Goal: Task Accomplishment & Management: Complete application form

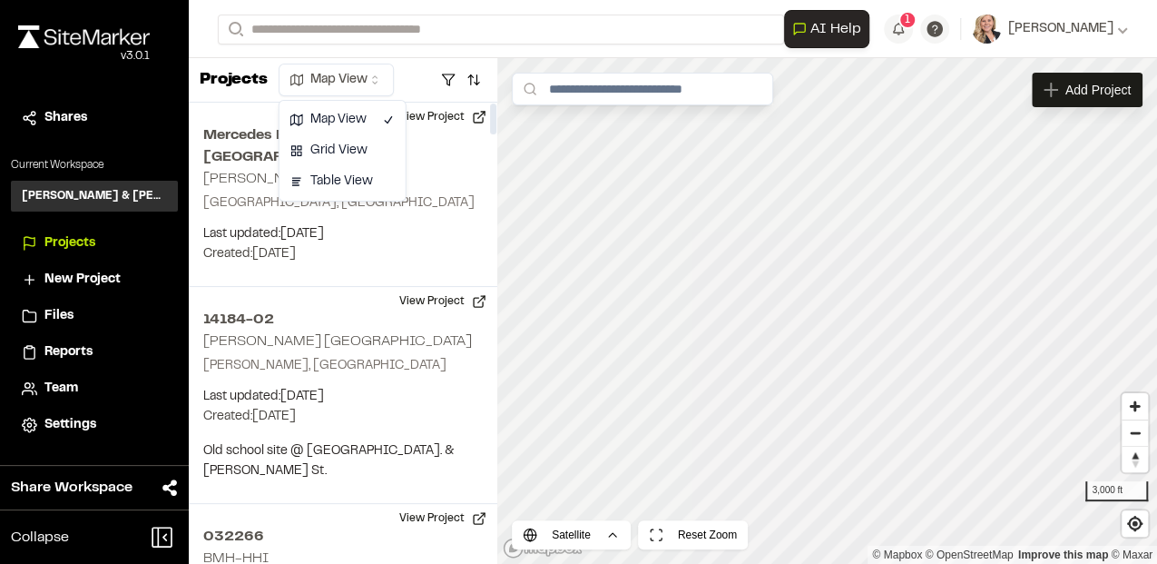
click at [361, 81] on html "Close sidebar v 3.0.1 Shares Current Workspace [PERSON_NAME] & [PERSON_NAME] In…" at bounding box center [578, 282] width 1157 height 564
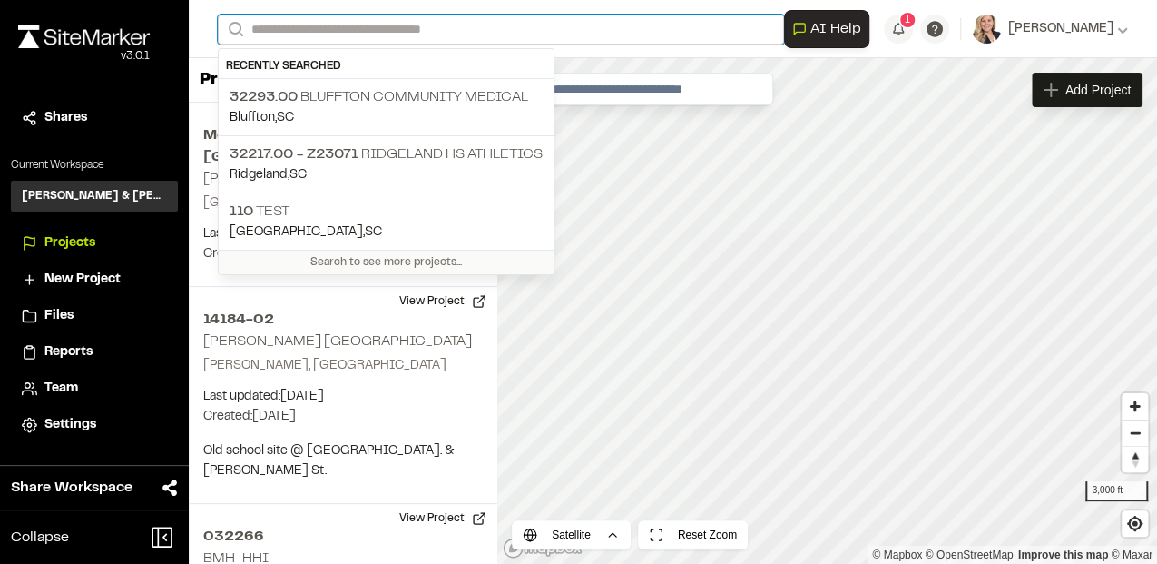
click at [391, 25] on input "Search" at bounding box center [501, 30] width 566 height 30
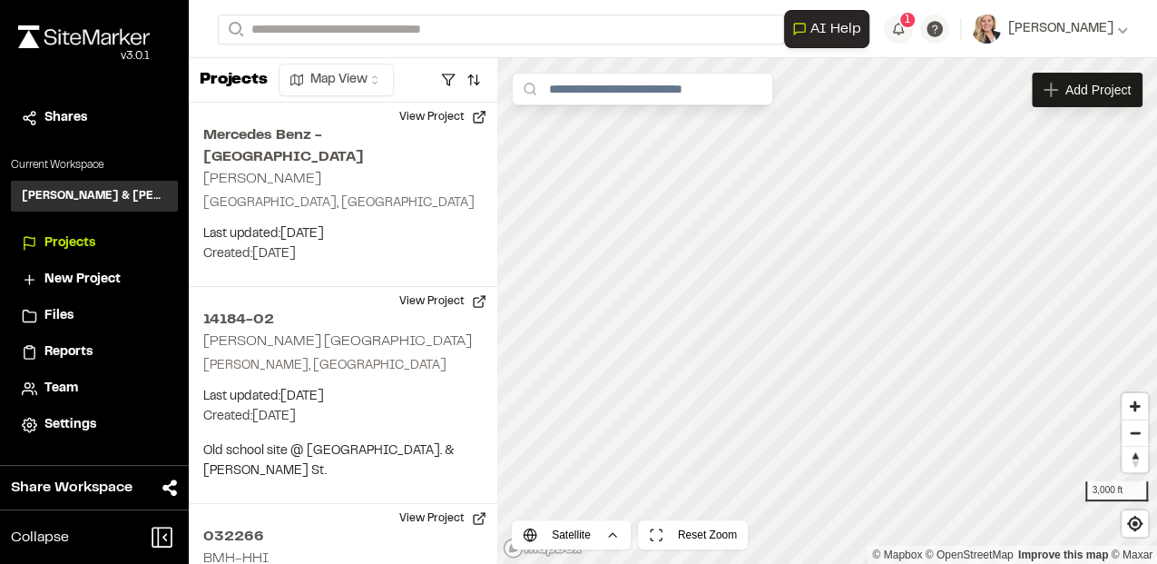
click at [602, 56] on div "**********" at bounding box center [673, 29] width 910 height 58
click at [467, 85] on button "button" at bounding box center [473, 79] width 25 height 29
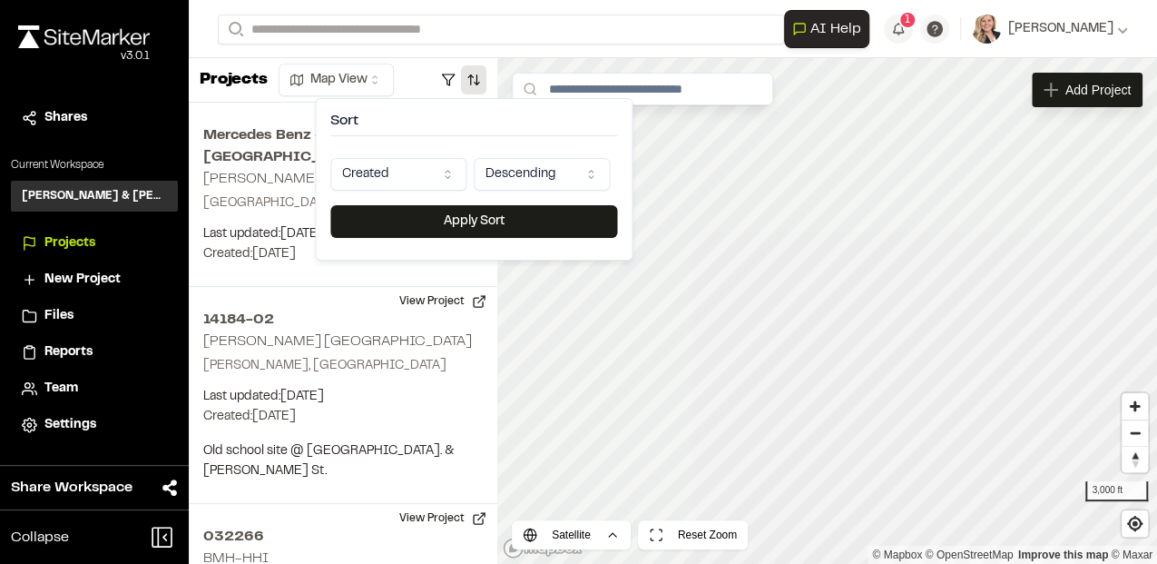
click at [427, 85] on div at bounding box center [449, 79] width 74 height 29
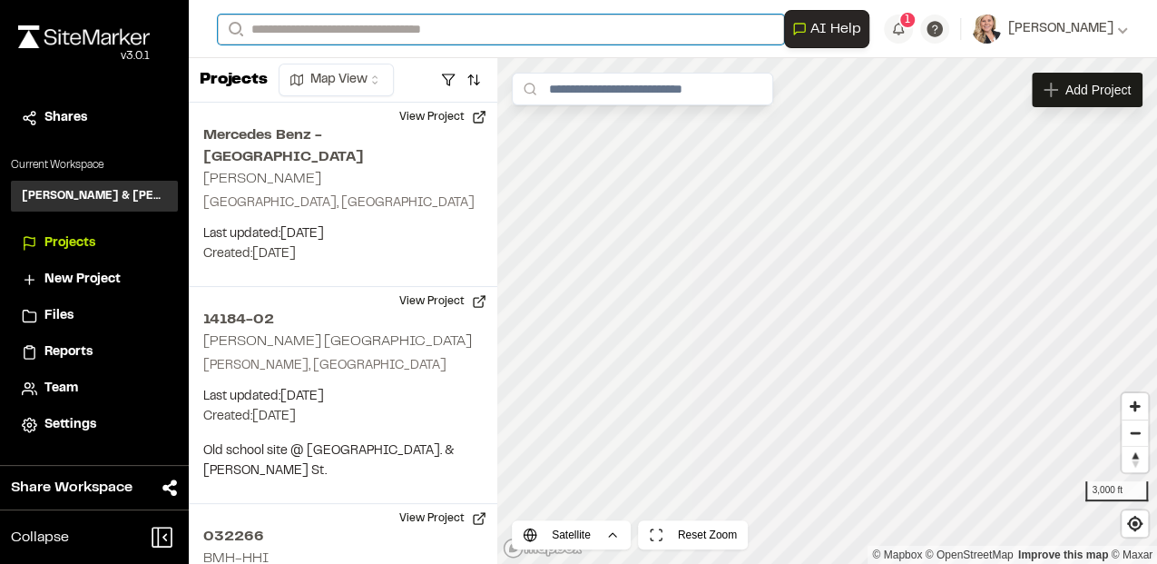
click at [412, 20] on input "Search" at bounding box center [501, 30] width 566 height 30
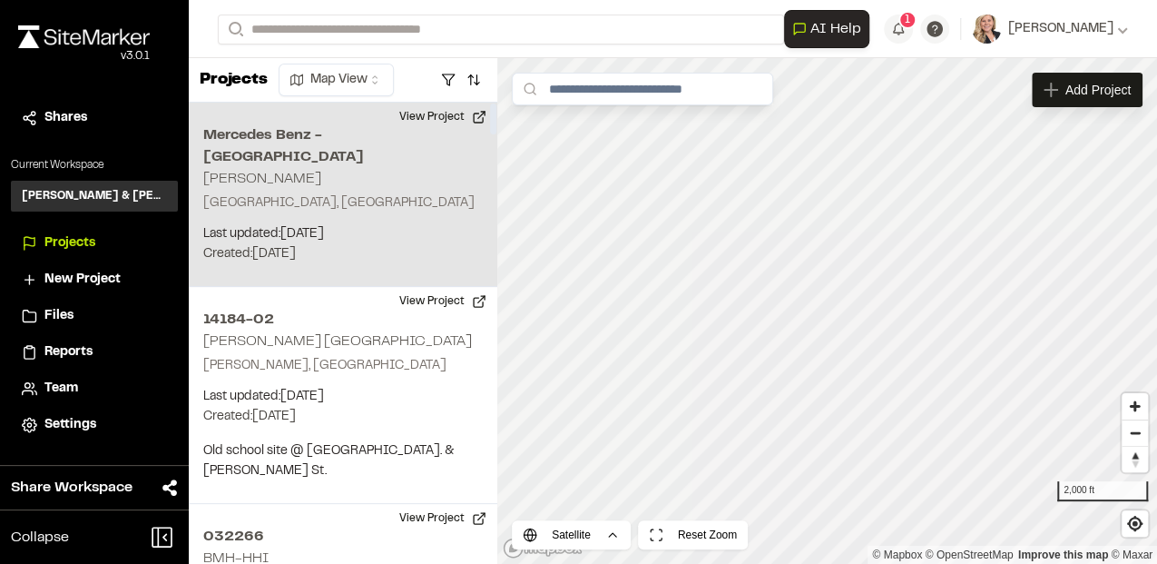
click at [299, 309] on h2 "14184-02" at bounding box center [343, 320] width 280 height 22
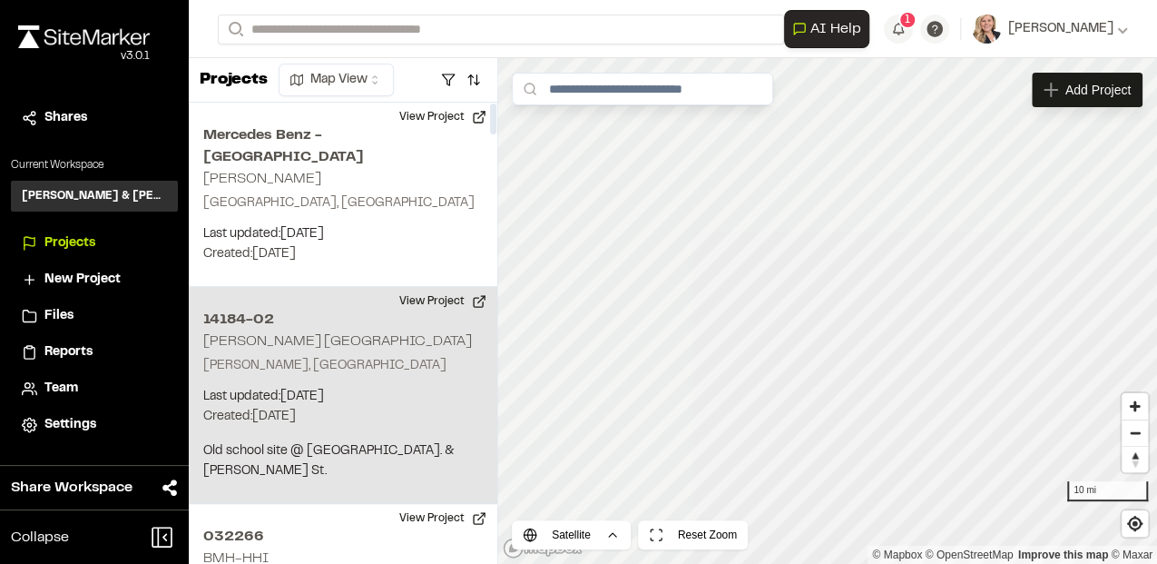
click at [459, 418] on div "1 of 1 projects used Max Active Project Limit Hit You have reached the limit of…" at bounding box center [673, 310] width 968 height 505
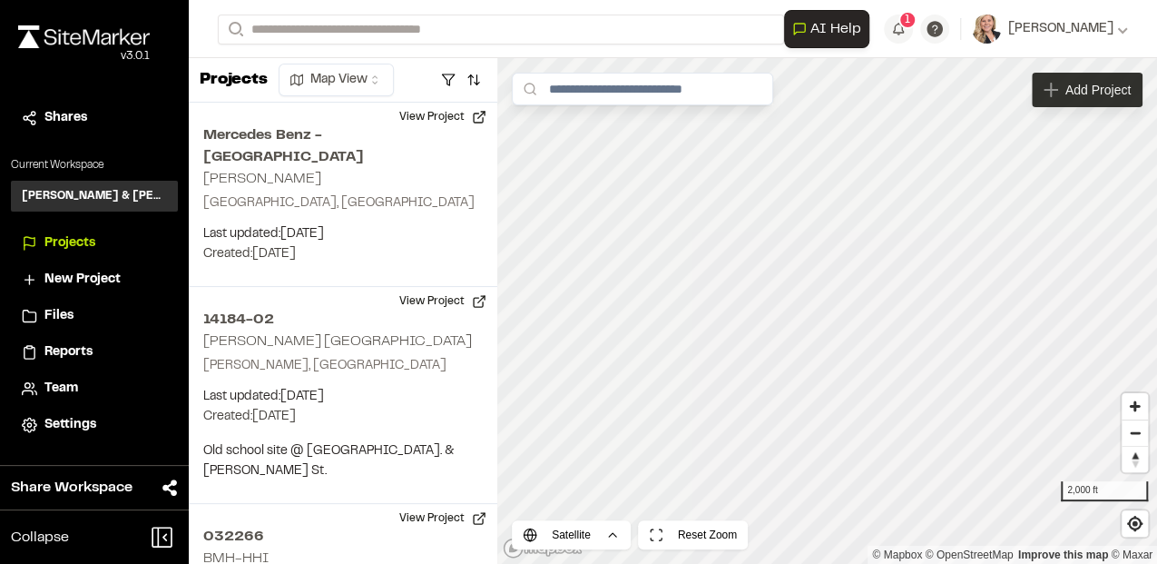
click at [1052, 96] on icon at bounding box center [1051, 90] width 15 height 15
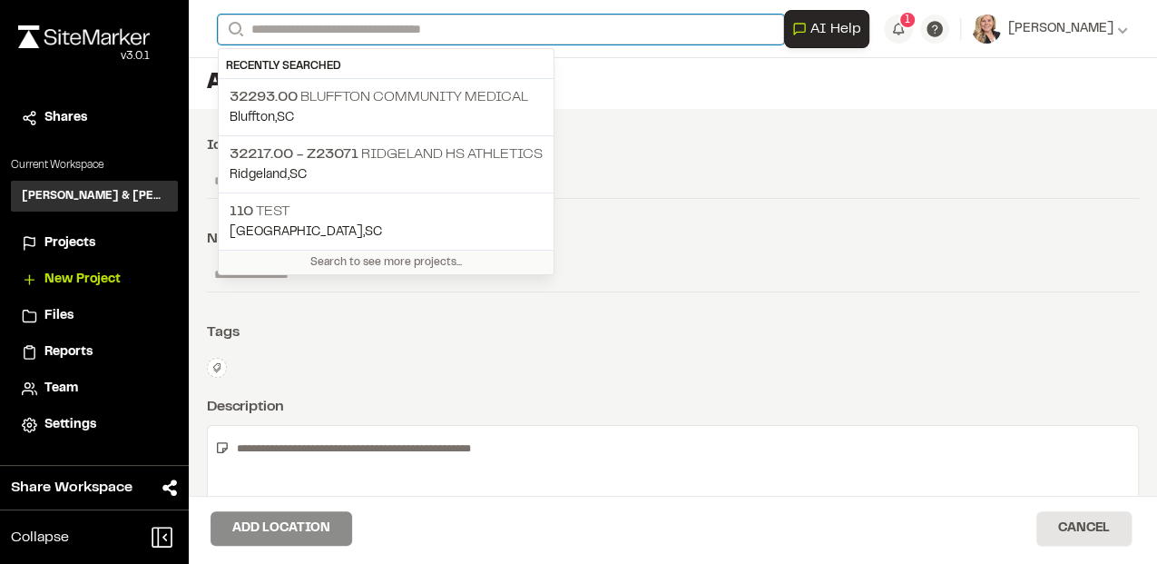
click at [309, 26] on input "Search" at bounding box center [501, 30] width 566 height 30
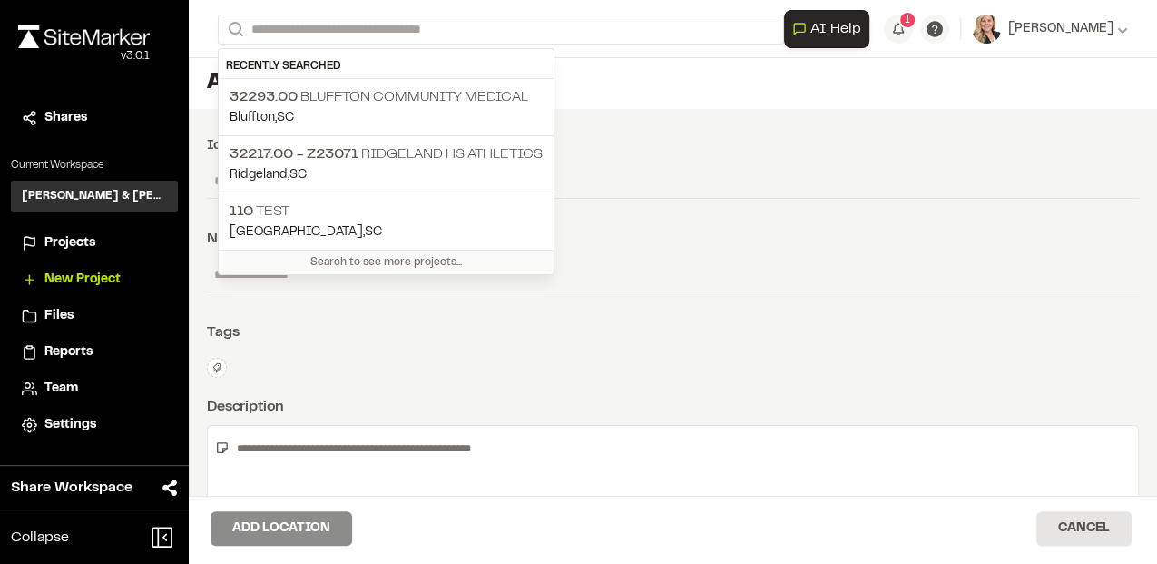
click at [716, 83] on h1 "Add New Project" at bounding box center [673, 83] width 932 height 29
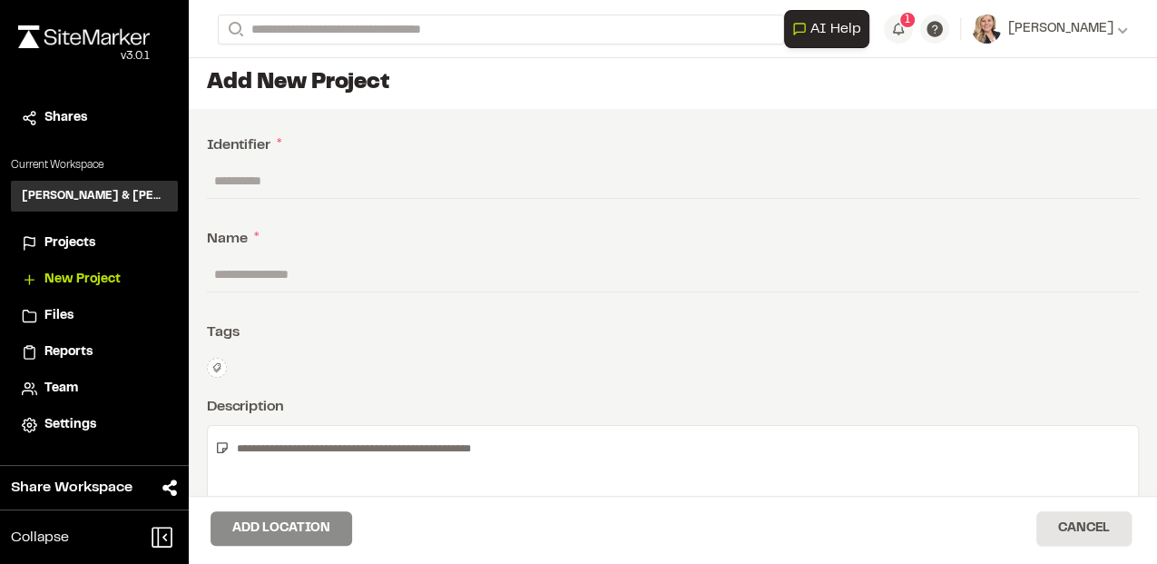
click at [294, 178] on input "text" at bounding box center [673, 180] width 932 height 34
click at [229, 185] on input "text" at bounding box center [673, 180] width 932 height 34
click at [299, 178] on input "text" at bounding box center [673, 180] width 932 height 34
click at [199, 274] on div "Identifier * Name * Tags Type Enter or comma to add tag. Description Show Advan…" at bounding box center [673, 412] width 968 height 606
click at [236, 280] on input "text" at bounding box center [673, 274] width 932 height 34
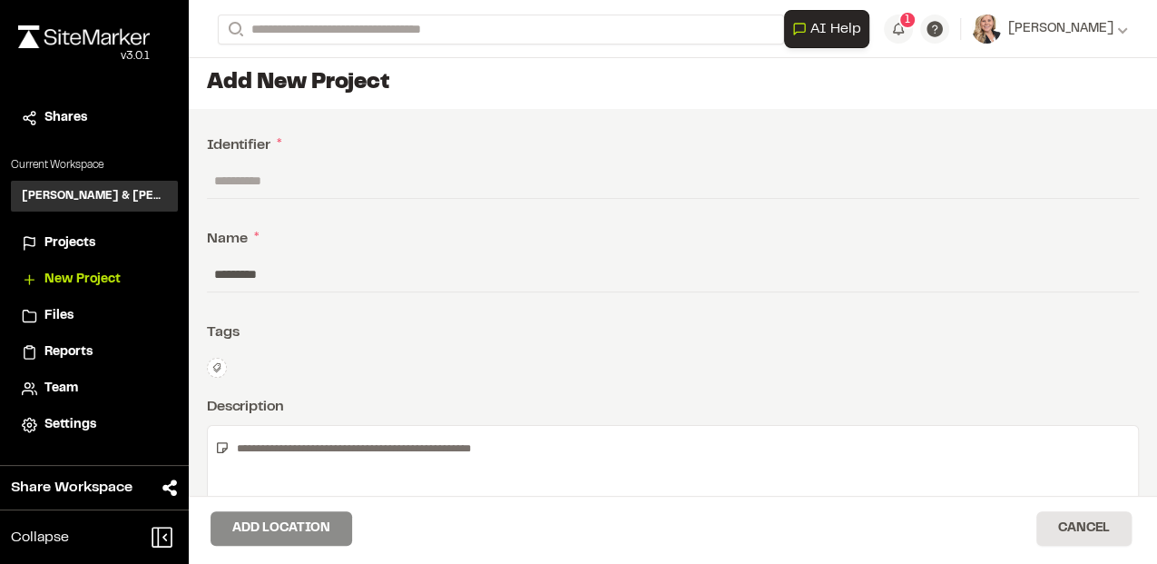
type input "*********"
click at [1110, 510] on div "Add Location Cancel" at bounding box center [673, 529] width 968 height 68
click at [1105, 543] on button "Cancel" at bounding box center [1083, 528] width 95 height 34
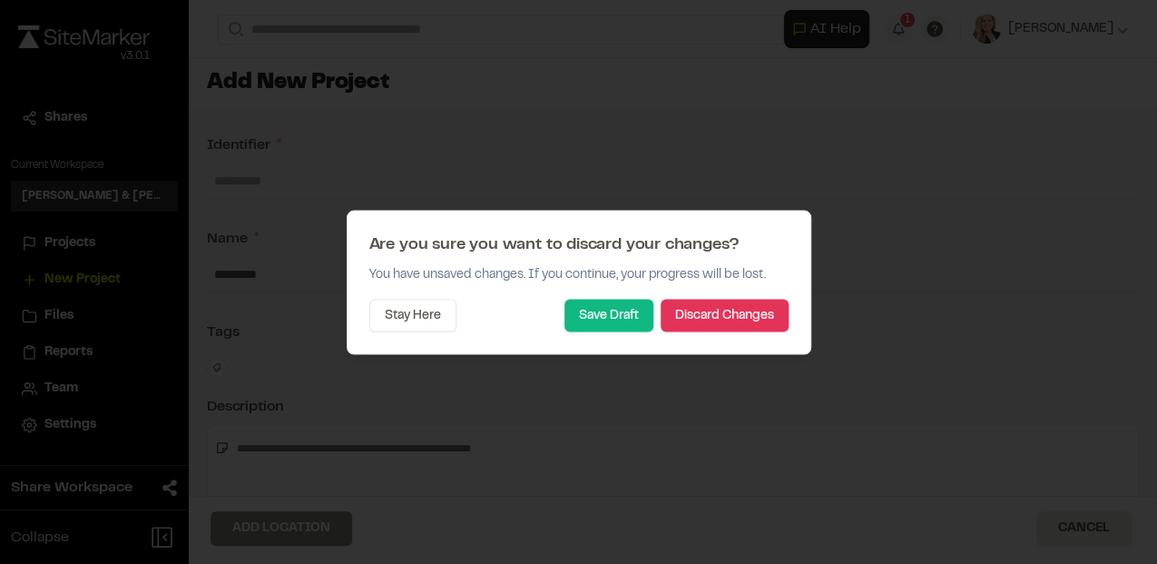
click at [712, 303] on button "Discard Changes" at bounding box center [725, 315] width 128 height 33
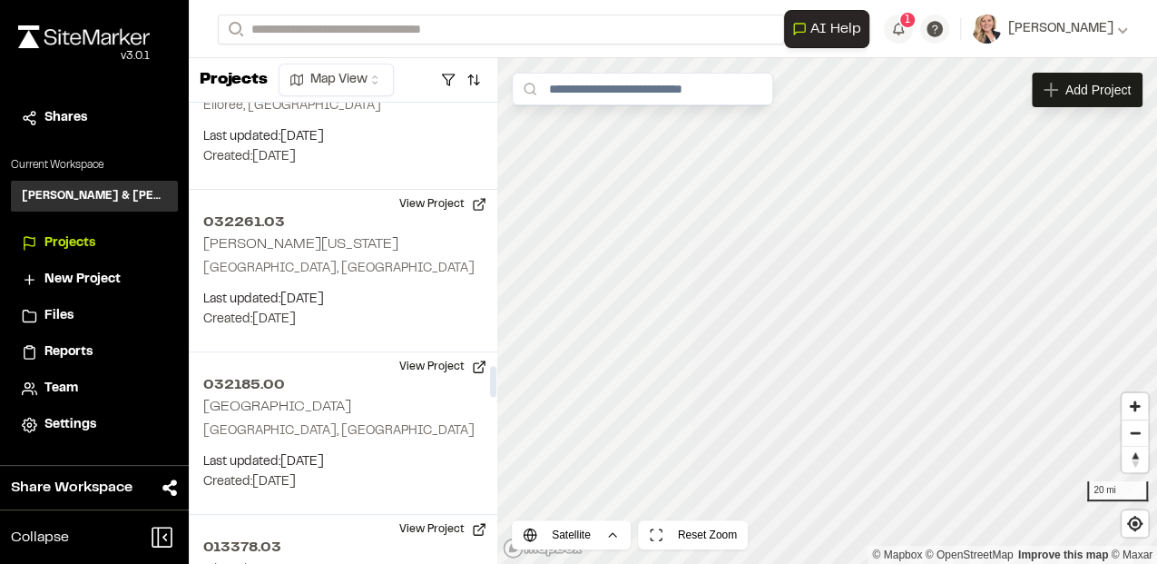
scroll to position [3932, 0]
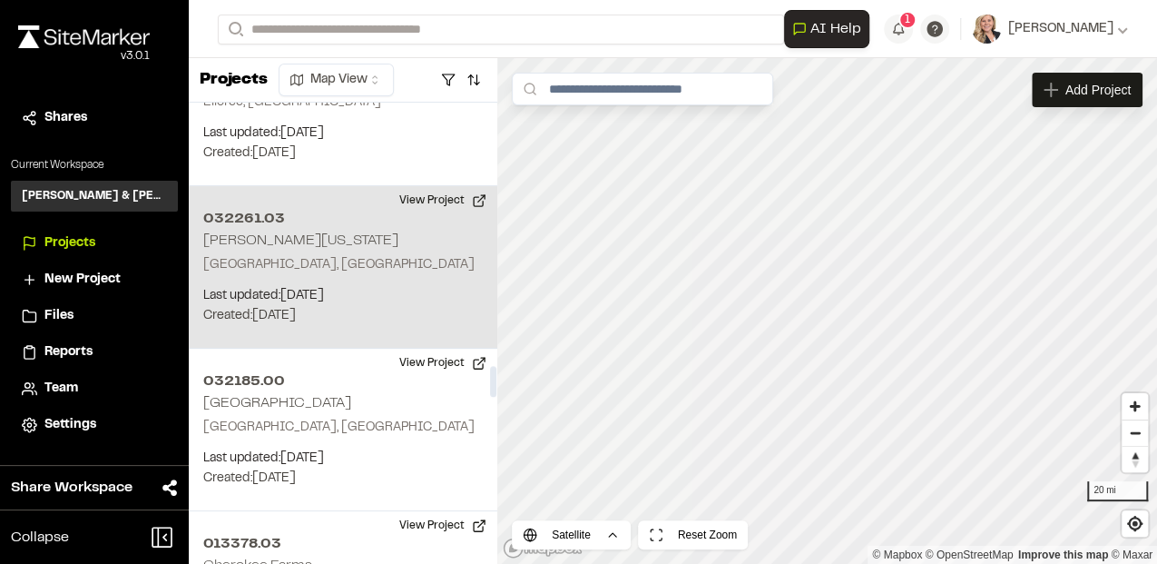
click at [401, 255] on p "[GEOGRAPHIC_DATA], [GEOGRAPHIC_DATA]" at bounding box center [343, 265] width 280 height 20
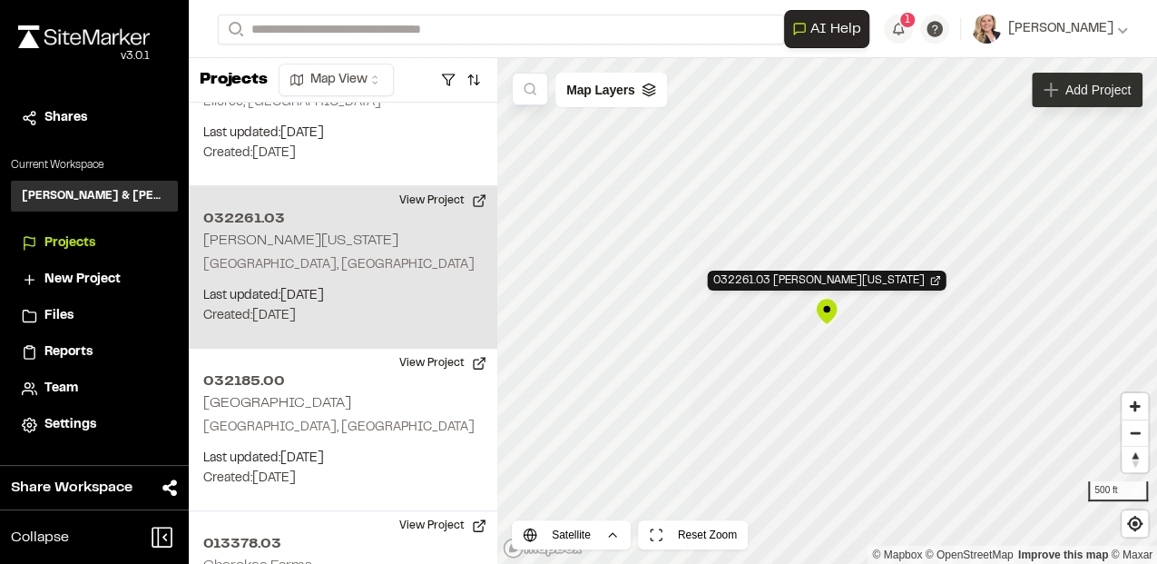
click at [1094, 85] on span "Add Project" at bounding box center [1097, 90] width 65 height 18
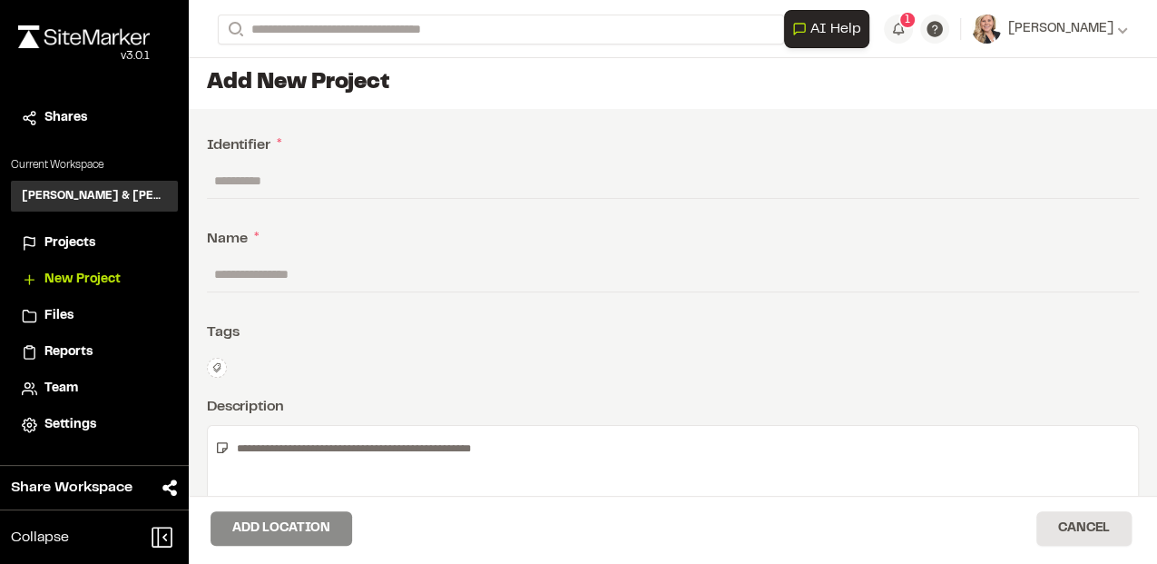
click at [358, 269] on input "text" at bounding box center [673, 274] width 932 height 34
type input "*********"
click at [287, 454] on textarea at bounding box center [680, 481] width 901 height 96
click at [305, 461] on textarea at bounding box center [680, 481] width 901 height 96
type textarea "*"
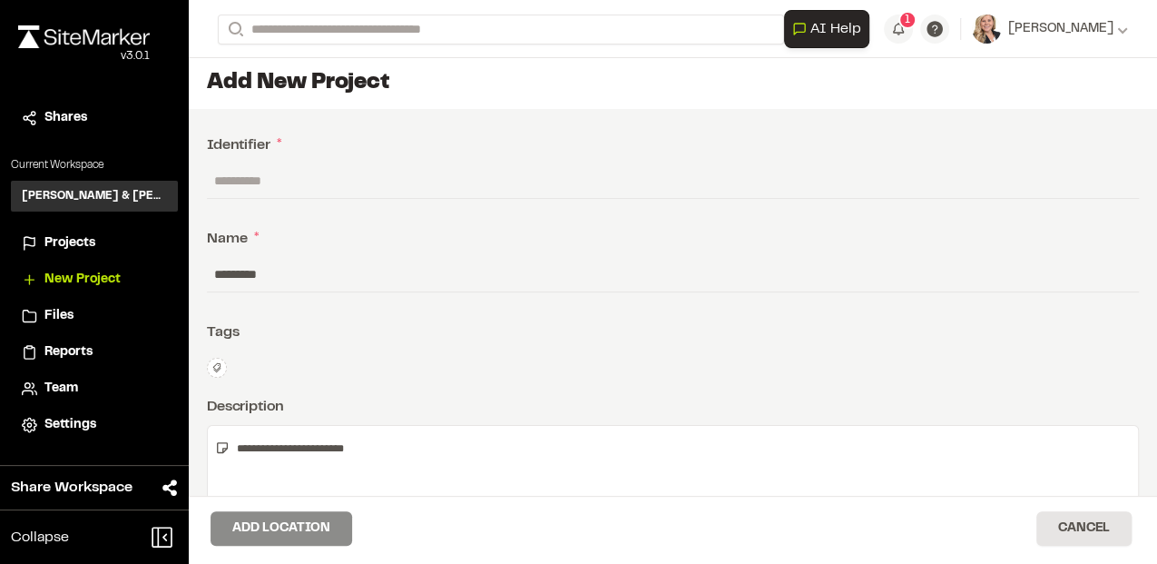
type textarea "**********"
click at [316, 183] on input "text" at bounding box center [673, 180] width 932 height 34
click at [316, 181] on input "text" at bounding box center [673, 180] width 932 height 34
click at [296, 178] on input "text" at bounding box center [673, 180] width 932 height 34
click at [214, 177] on input "********" at bounding box center [673, 180] width 932 height 34
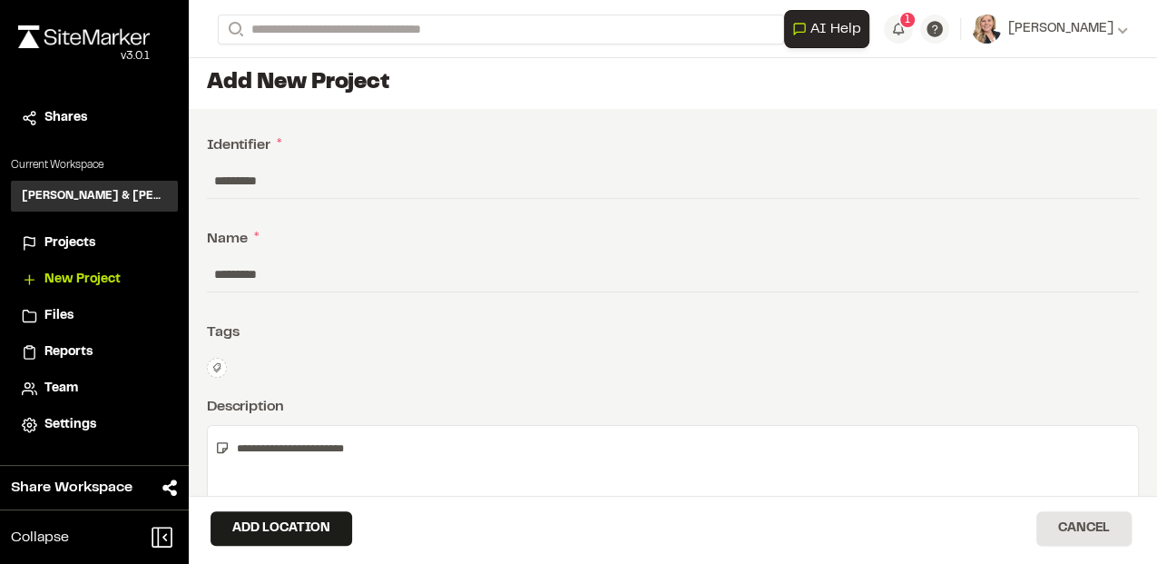
type input "*********"
click at [319, 254] on div "**********" at bounding box center [673, 412] width 968 height 606
click at [344, 345] on div "**********" at bounding box center [673, 412] width 968 height 606
type textarea "**********"
click at [419, 329] on div "Tags" at bounding box center [673, 332] width 932 height 22
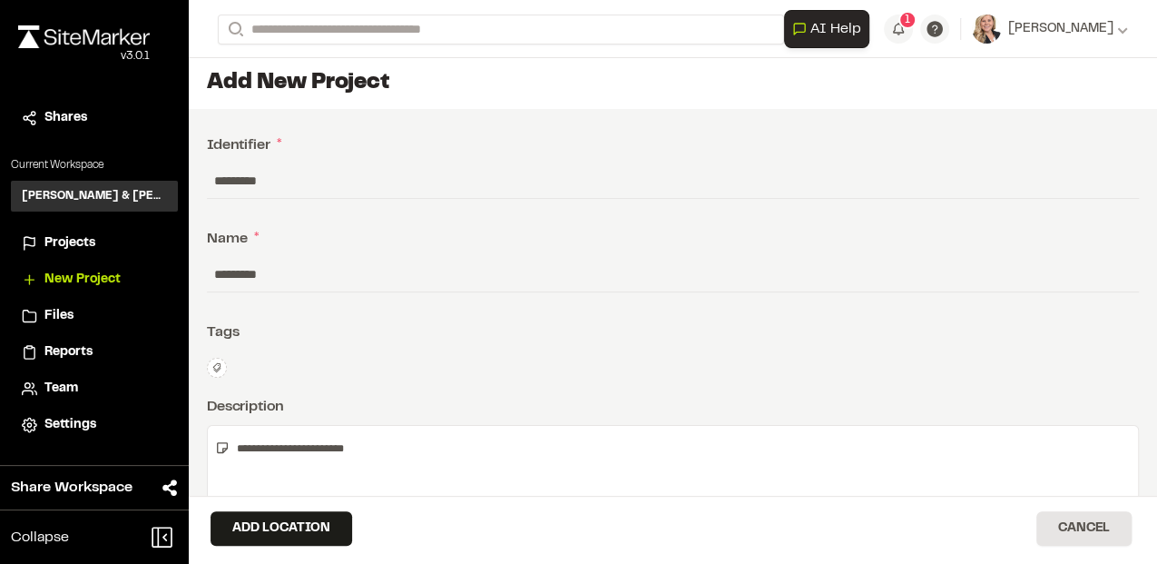
scroll to position [149, 0]
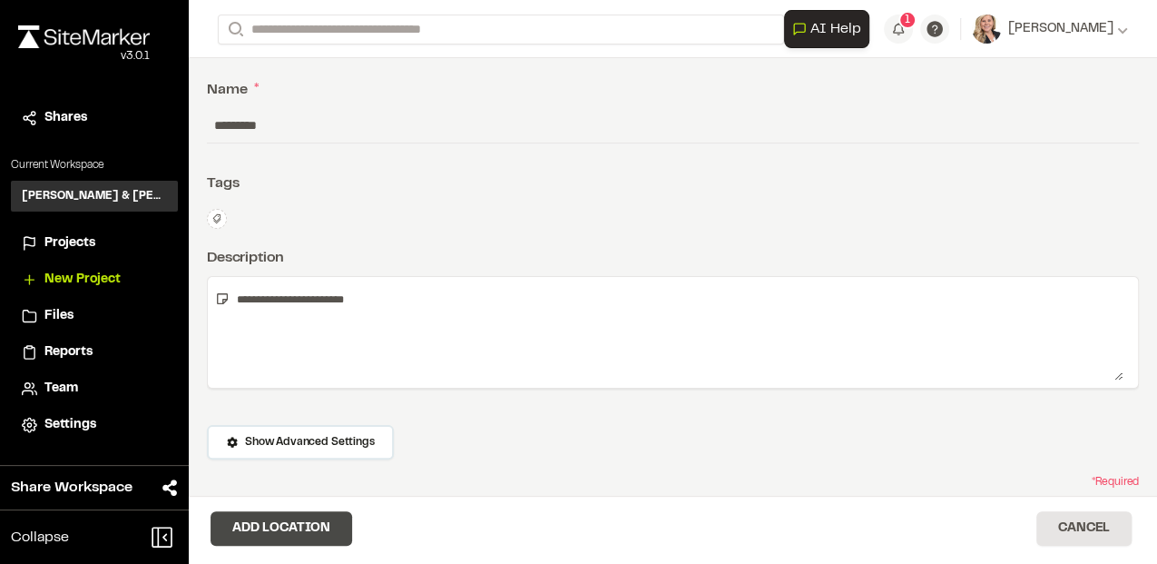
click at [268, 530] on button "Add Location" at bounding box center [282, 528] width 142 height 34
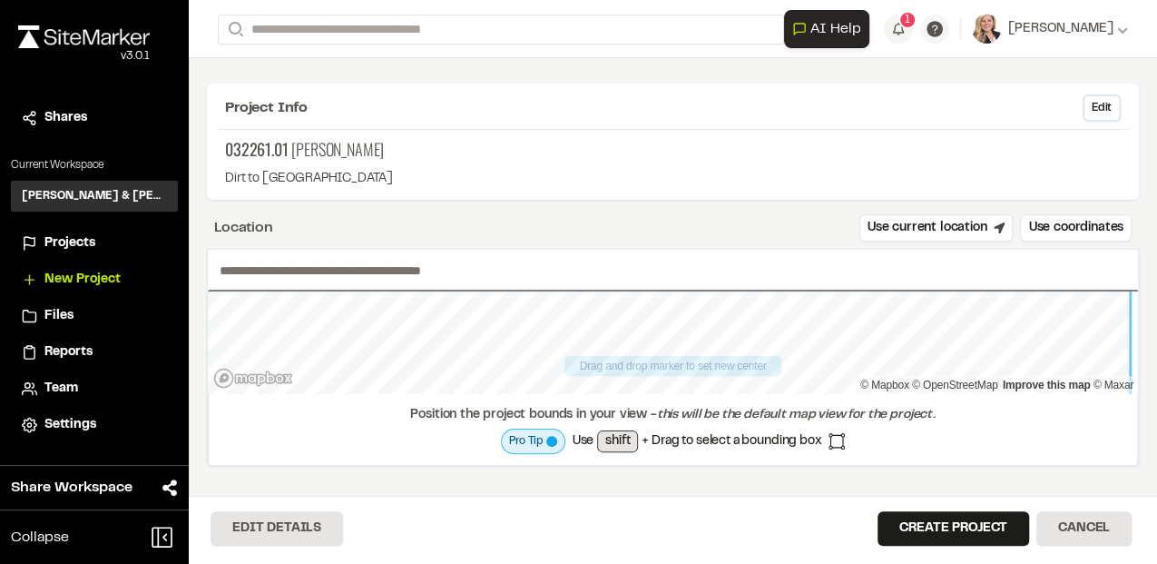
click at [844, 263] on div "Drag and drop marker to set new center © Mapbox © OpenStreetMap Improve this ma…" at bounding box center [673, 357] width 932 height 217
click at [787, 273] on div "Drag and drop marker to set new center © Mapbox © OpenStreetMap Improve this ma…" at bounding box center [673, 357] width 932 height 217
drag, startPoint x: 670, startPoint y: 326, endPoint x: 643, endPoint y: 339, distance: 30.4
click at [643, 339] on div "Map marker" at bounding box center [641, 343] width 27 height 27
type input "**********"
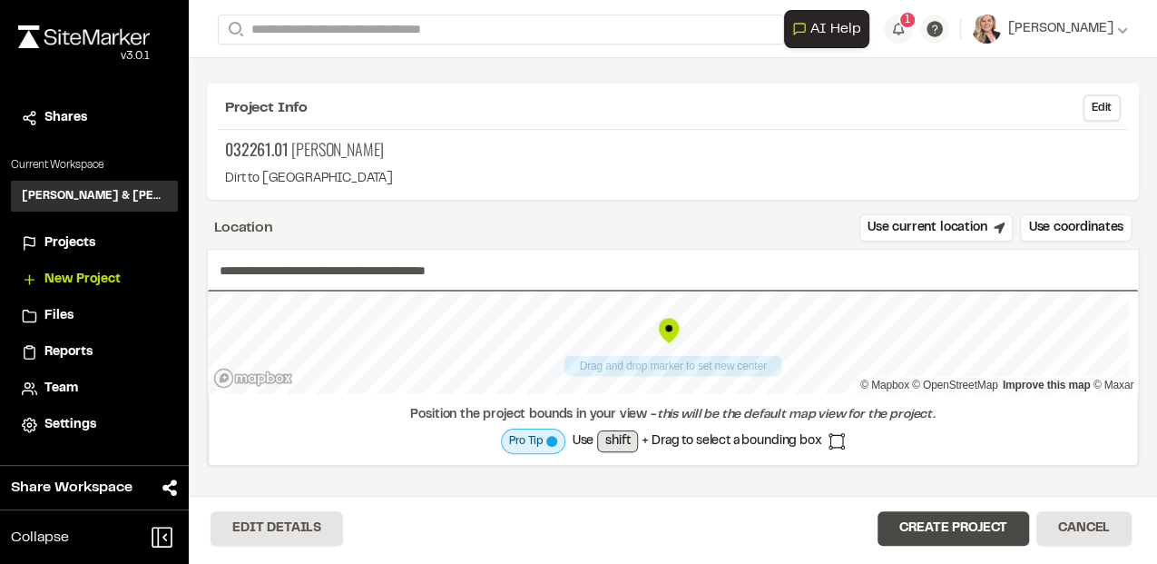
click at [966, 521] on button "Create Project" at bounding box center [954, 528] width 152 height 34
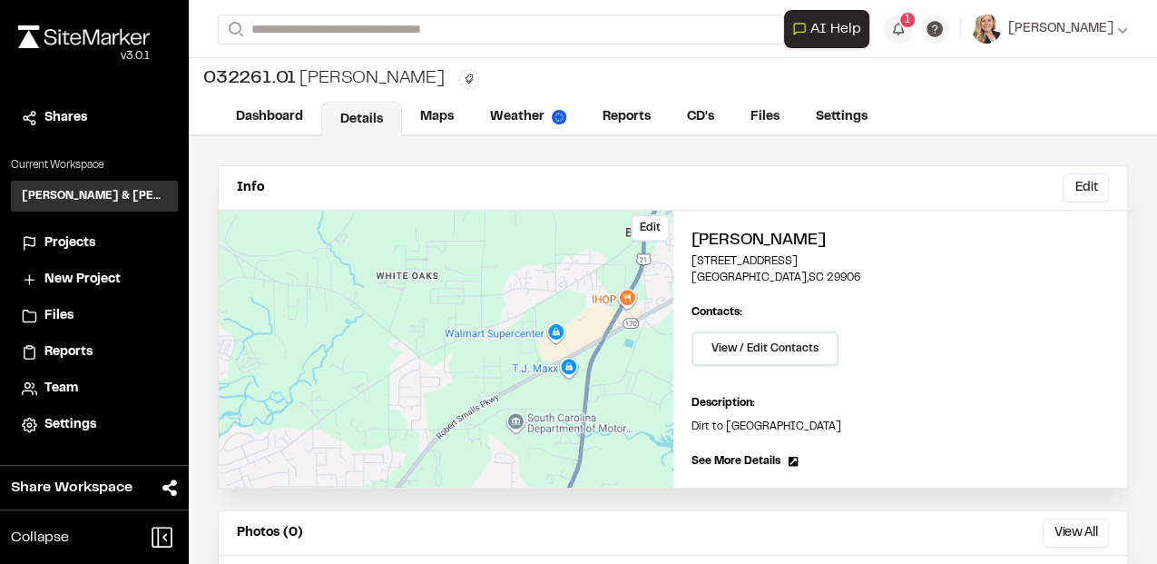
drag, startPoint x: 633, startPoint y: 348, endPoint x: 437, endPoint y: 375, distance: 197.8
click at [437, 375] on div "Edit" at bounding box center [446, 349] width 455 height 277
click at [956, 418] on p "Dirt to [GEOGRAPHIC_DATA]" at bounding box center [901, 426] width 418 height 16
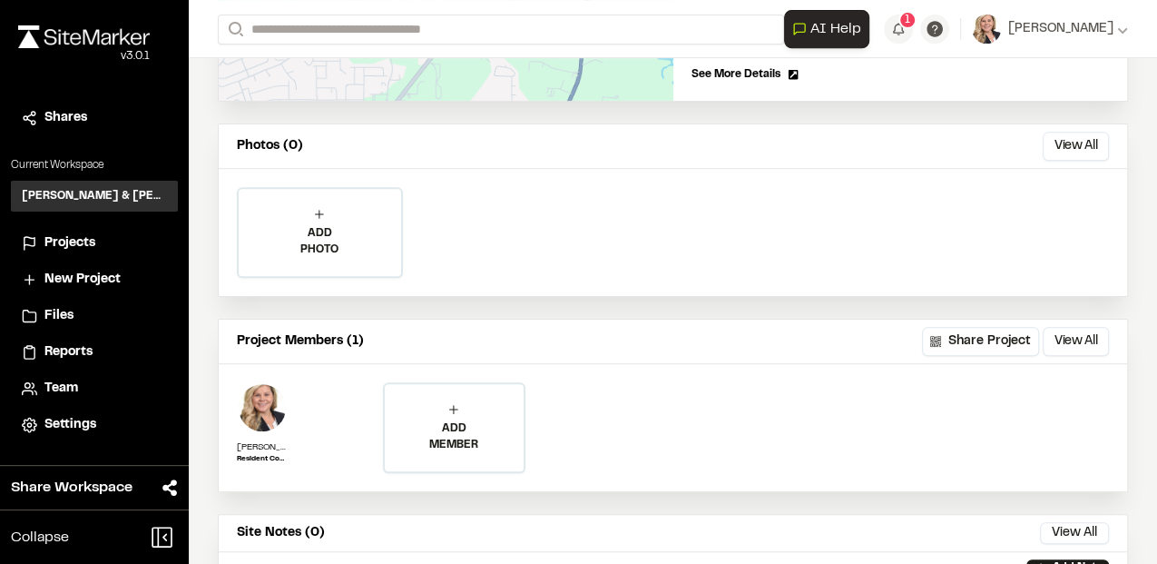
scroll to position [484, 0]
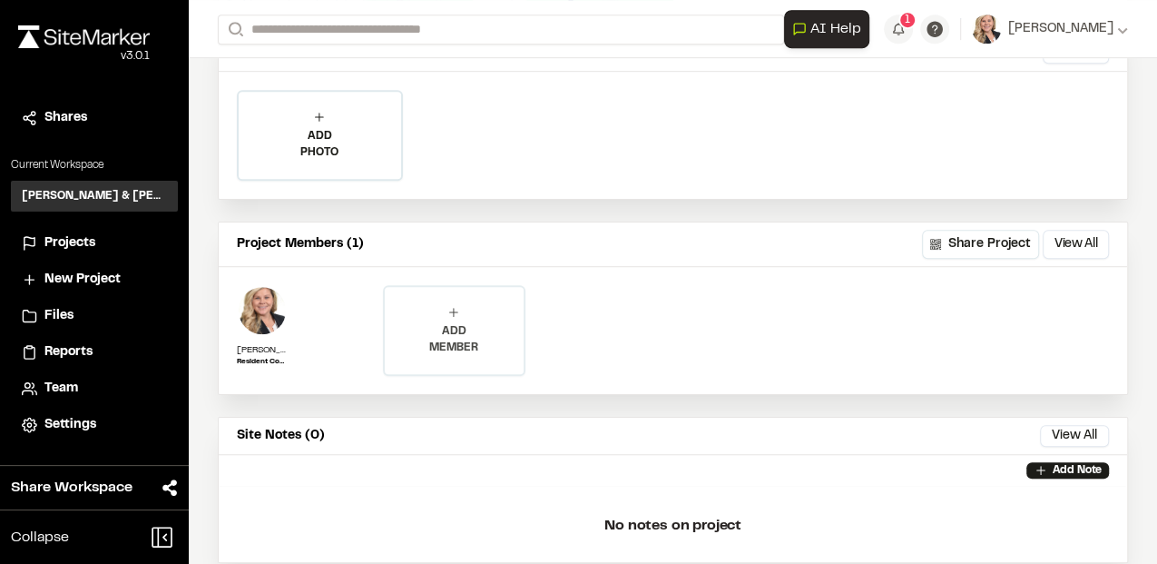
click at [451, 345] on p "ADD MEMBER" at bounding box center [454, 339] width 139 height 33
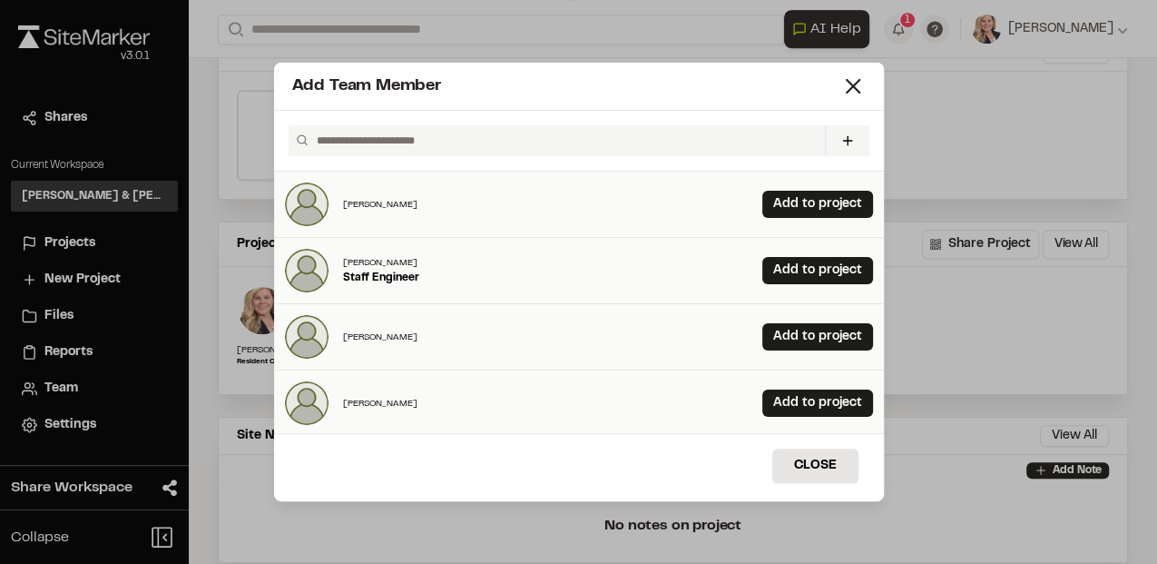
click at [574, 136] on input "text" at bounding box center [562, 140] width 507 height 31
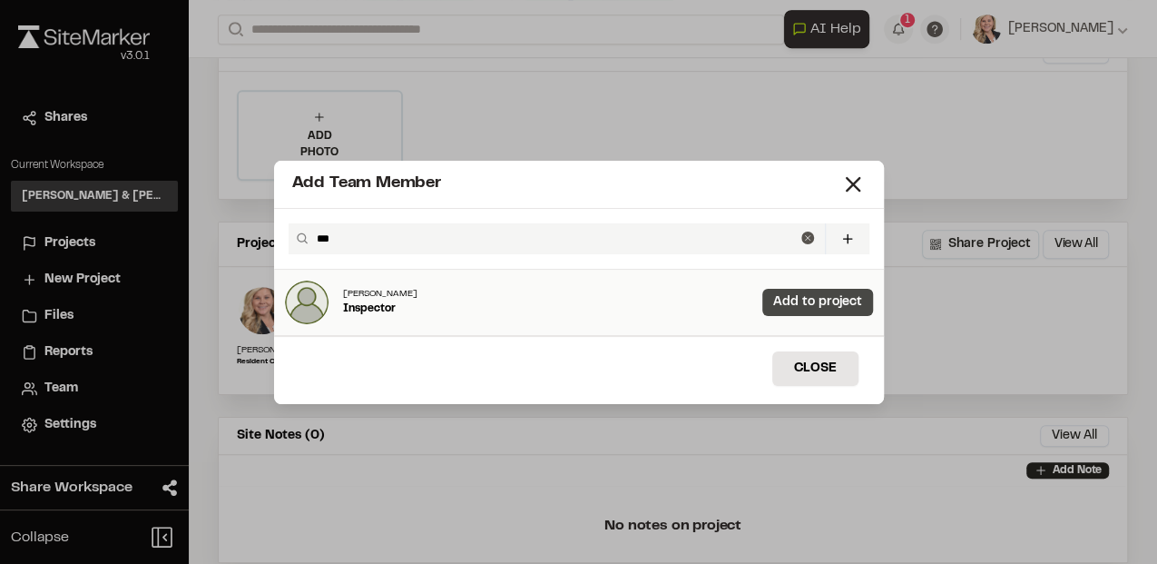
click at [806, 310] on link "Add to project" at bounding box center [817, 302] width 111 height 27
click at [396, 245] on input "***" at bounding box center [555, 238] width 492 height 31
drag, startPoint x: 355, startPoint y: 247, endPoint x: 245, endPoint y: 240, distance: 110.0
click at [245, 240] on div "Add Team Member *** Invite New Team Member * Required Name Email * Password Pas…" at bounding box center [578, 282] width 1157 height 564
type input "***"
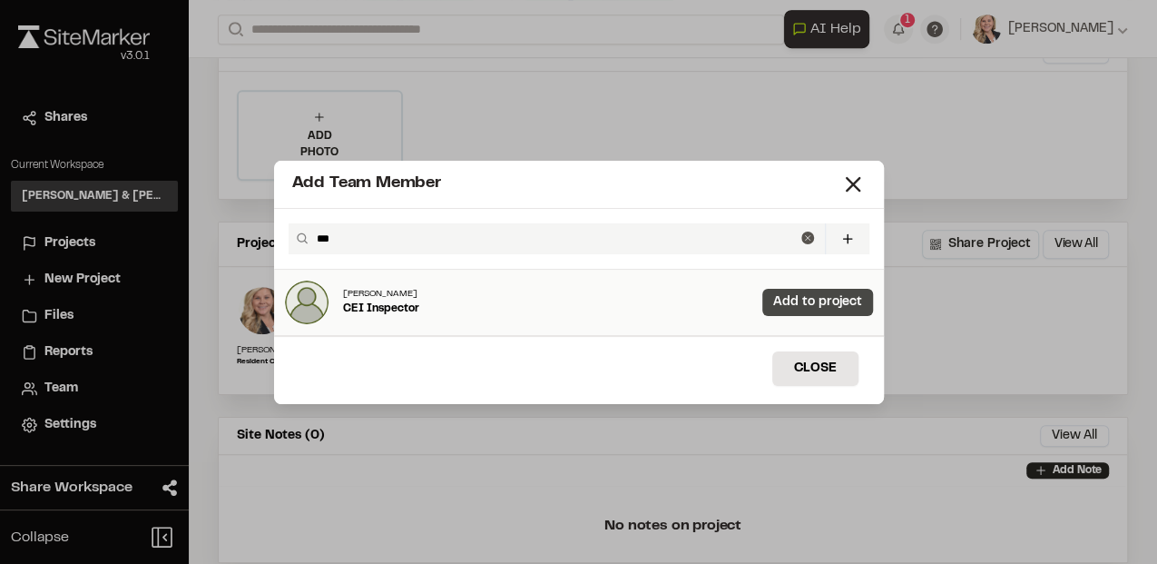
click at [816, 296] on link "Add to project" at bounding box center [817, 302] width 111 height 27
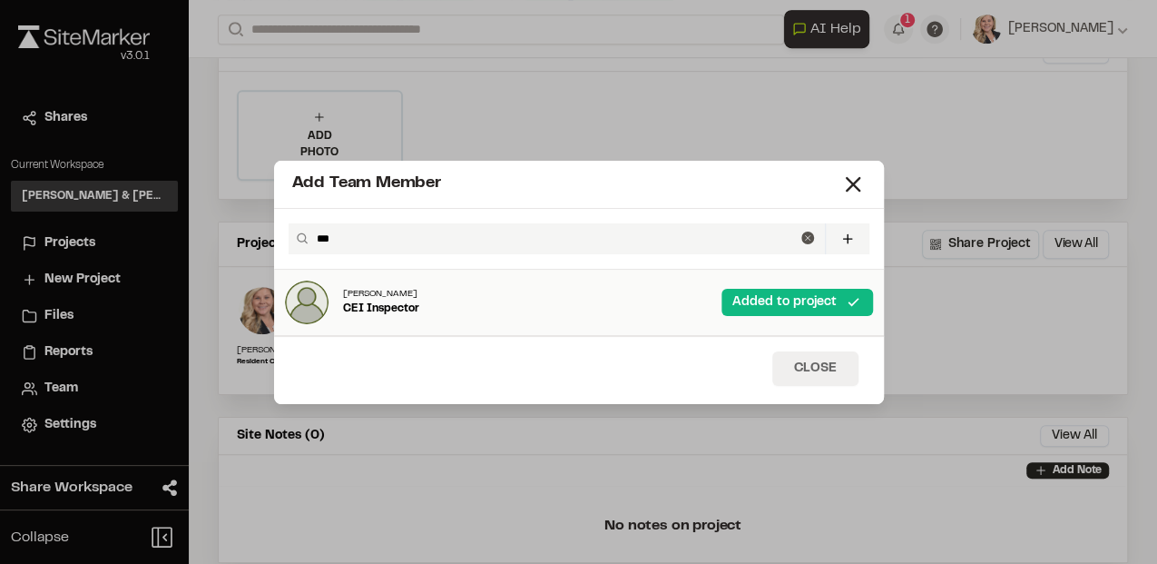
click at [817, 370] on button "Close" at bounding box center [815, 368] width 86 height 34
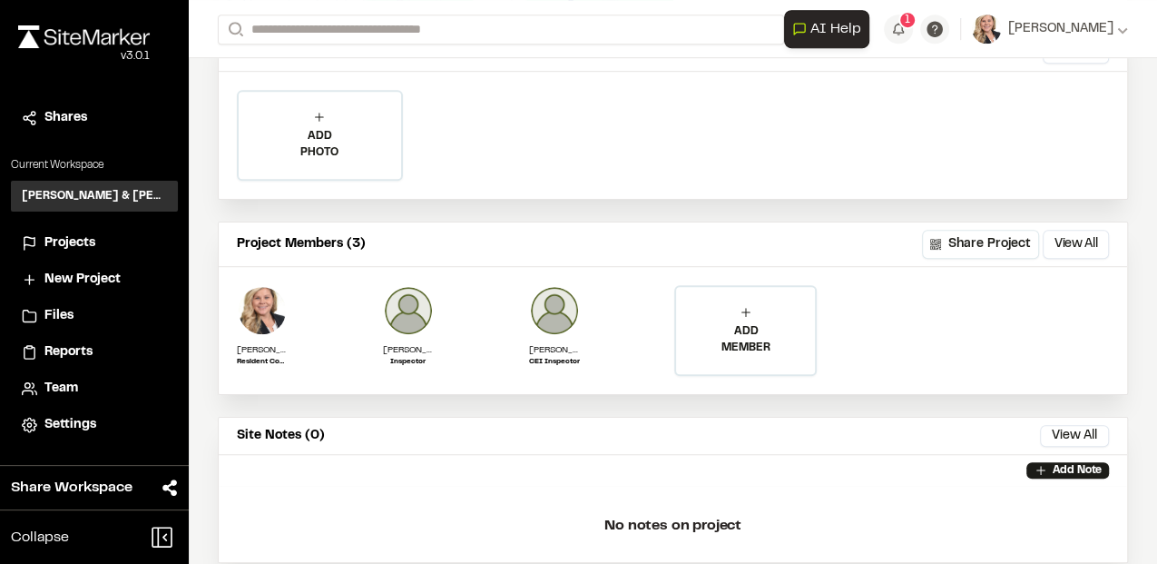
click at [452, 400] on div "Project Members (3) Share Project View All ... Close [PERSON_NAME] Resident Con…" at bounding box center [673, 502] width 910 height 562
click at [1143, 309] on div "Info Edit Edit [PERSON_NAME] [STREET_ADDRESS] Edit Contacts: View / Edit Contac…" at bounding box center [673, 232] width 968 height 1160
click at [743, 335] on p "ADD MEMBER" at bounding box center [745, 339] width 139 height 33
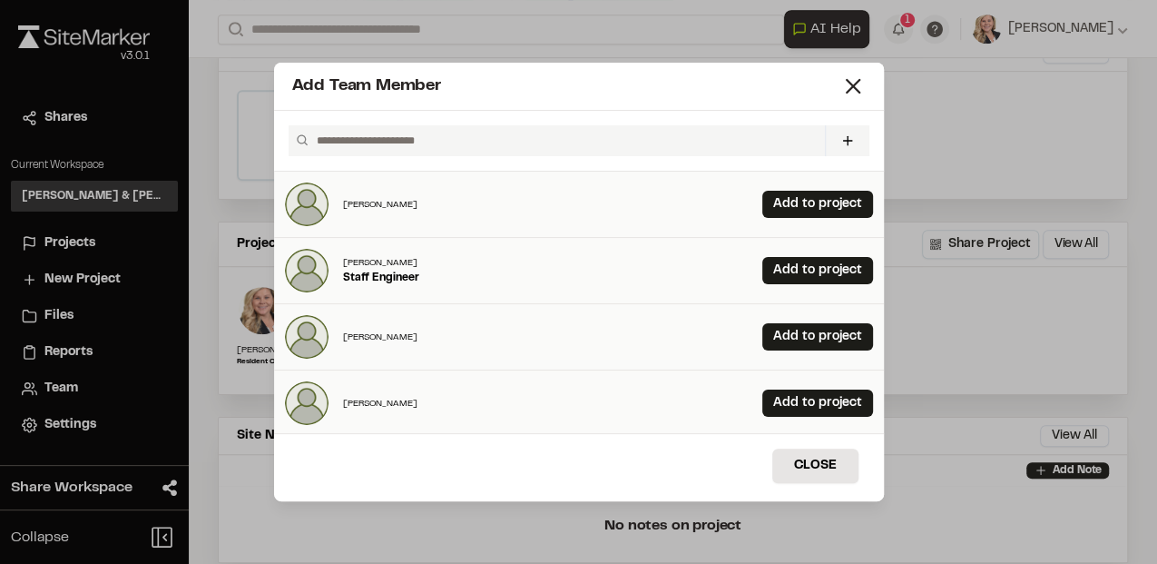
click at [407, 141] on input "text" at bounding box center [562, 140] width 507 height 31
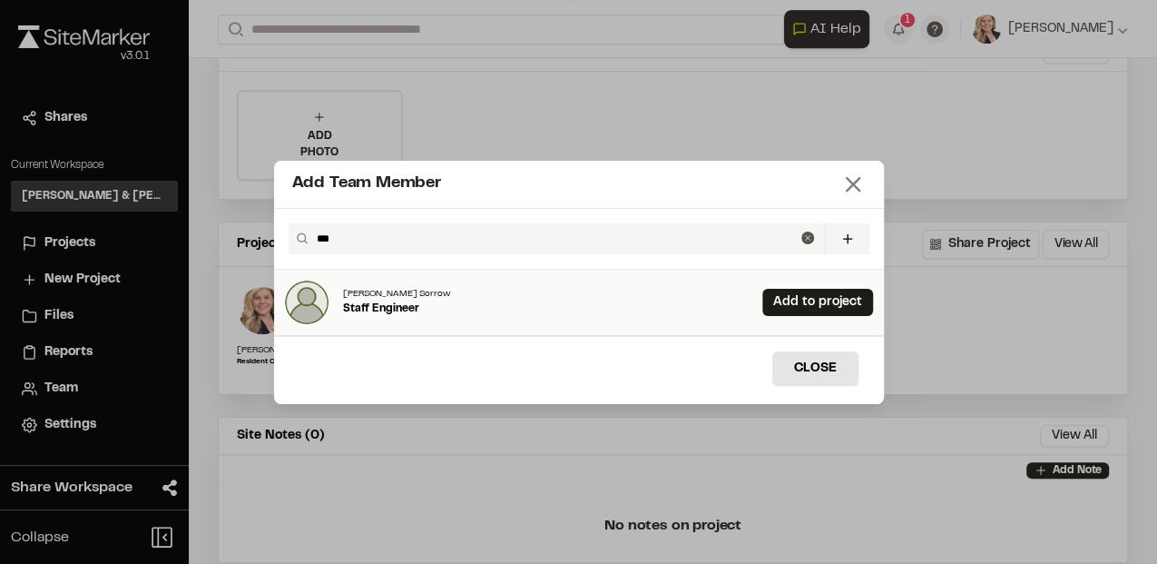
type input "***"
click at [851, 180] on icon at bounding box center [852, 184] width 25 height 25
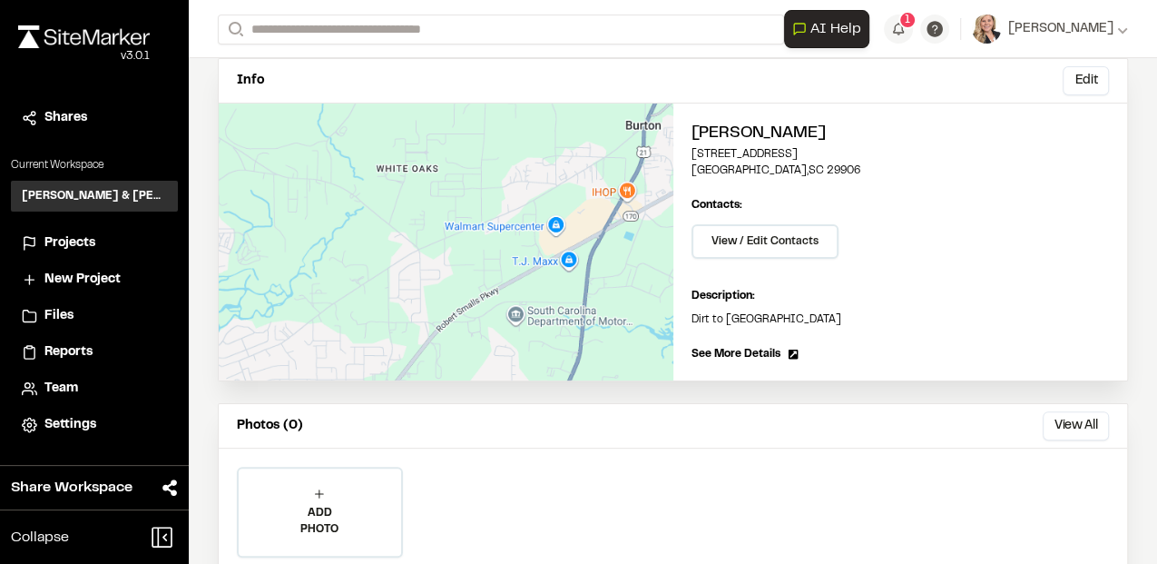
scroll to position [0, 0]
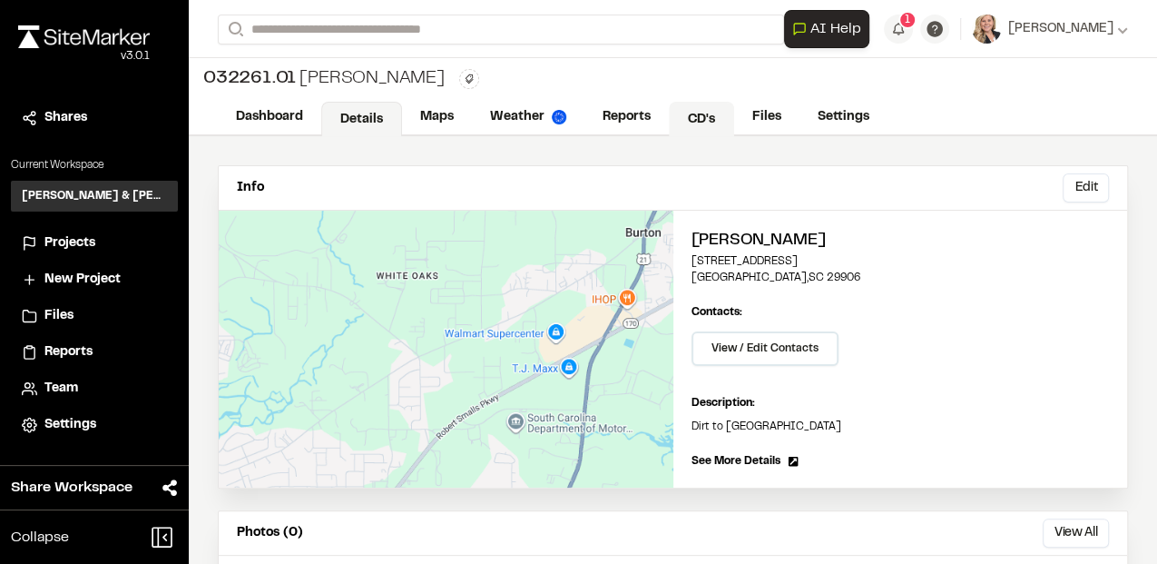
click at [699, 114] on link "CD's" at bounding box center [701, 119] width 65 height 34
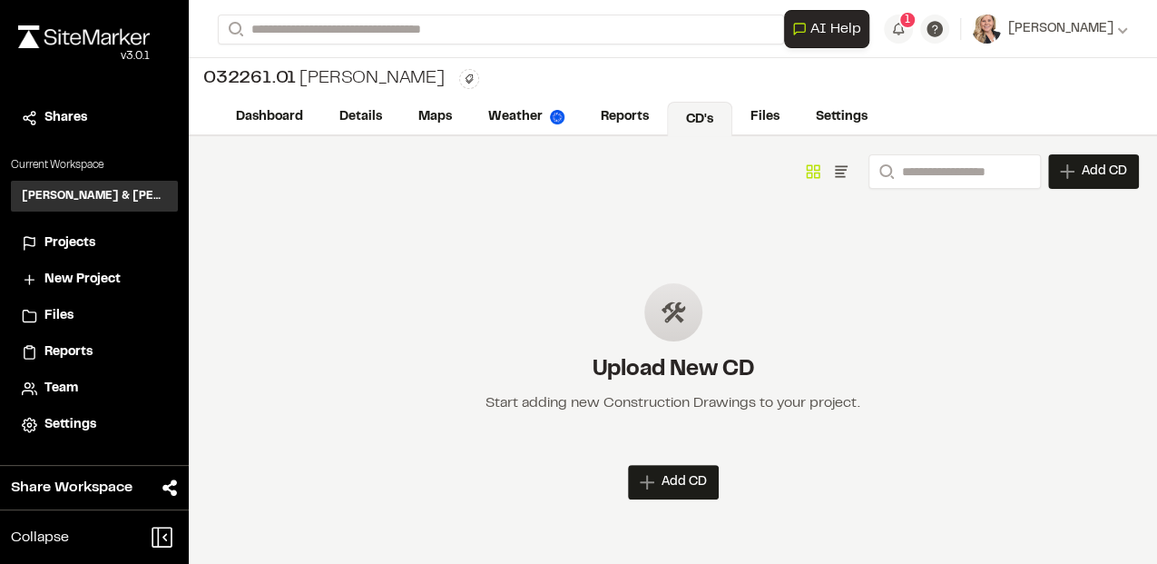
click at [671, 478] on span "Add CD" at bounding box center [684, 482] width 45 height 18
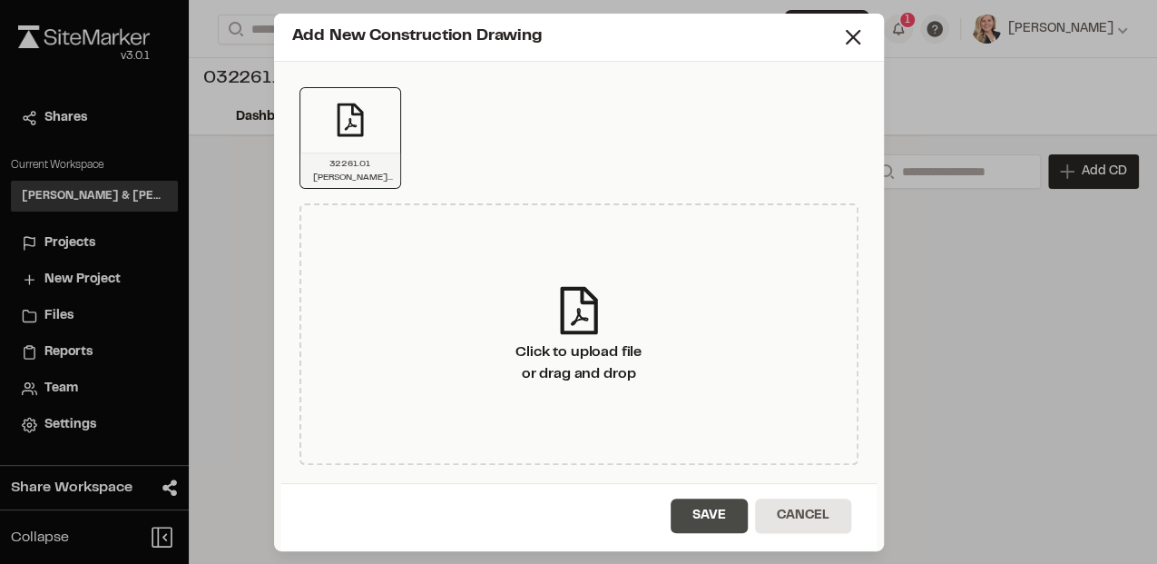
click at [723, 511] on button "Save" at bounding box center [709, 515] width 77 height 34
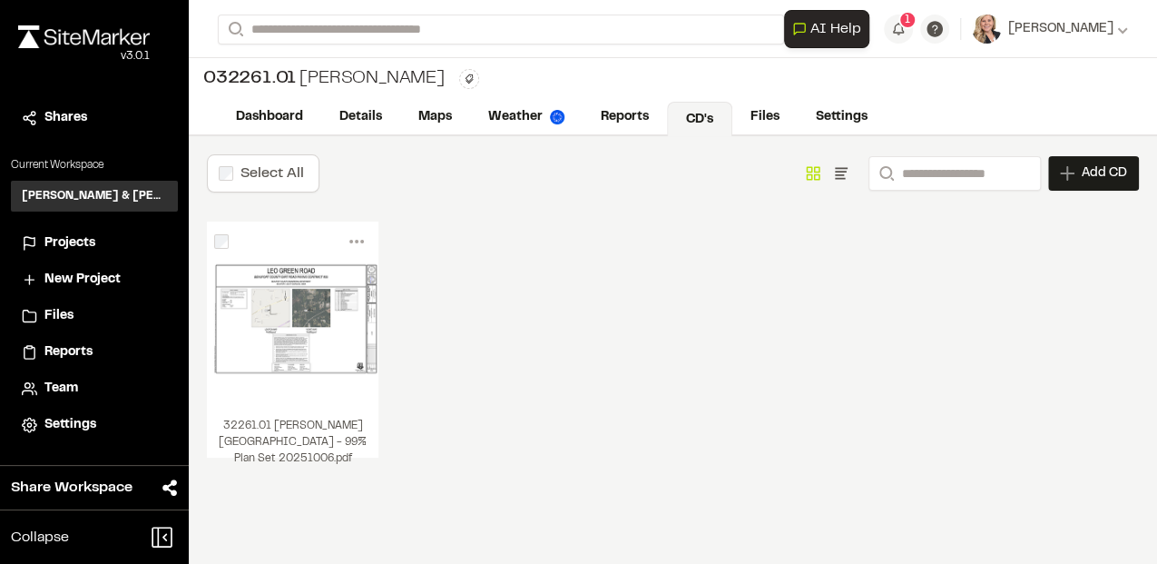
click at [557, 345] on div "Menu View Download Share Upload New Version Delete Delete | [STREET_ADDRESS][PE…" at bounding box center [673, 357] width 932 height 272
click at [626, 361] on div "Menu View Download Share Upload New Version Delete Delete | [STREET_ADDRESS][PE…" at bounding box center [673, 357] width 932 height 272
